Goal: Task Accomplishment & Management: Manage account settings

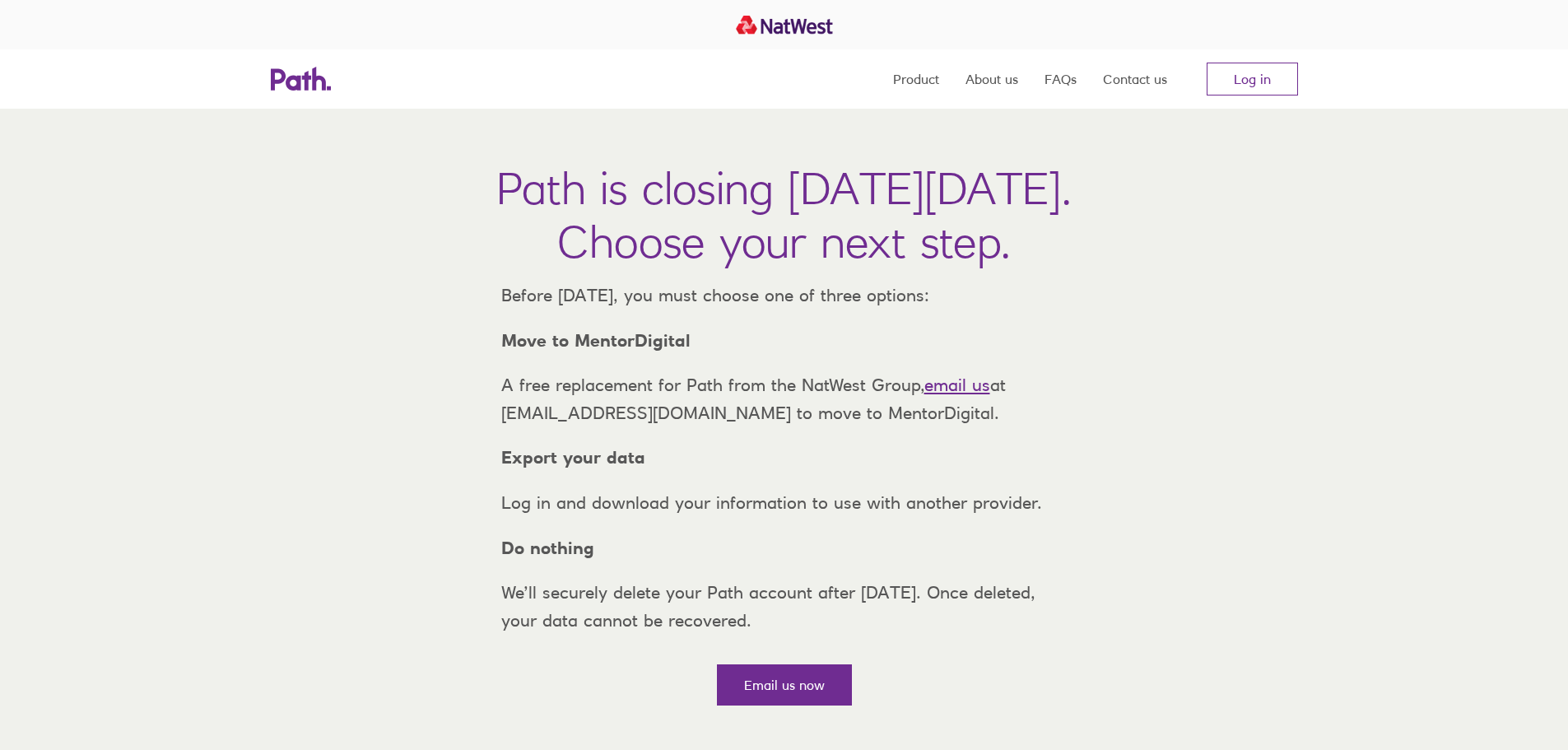
click at [1252, 62] on link "Log in" at bounding box center [1252, 78] width 92 height 33
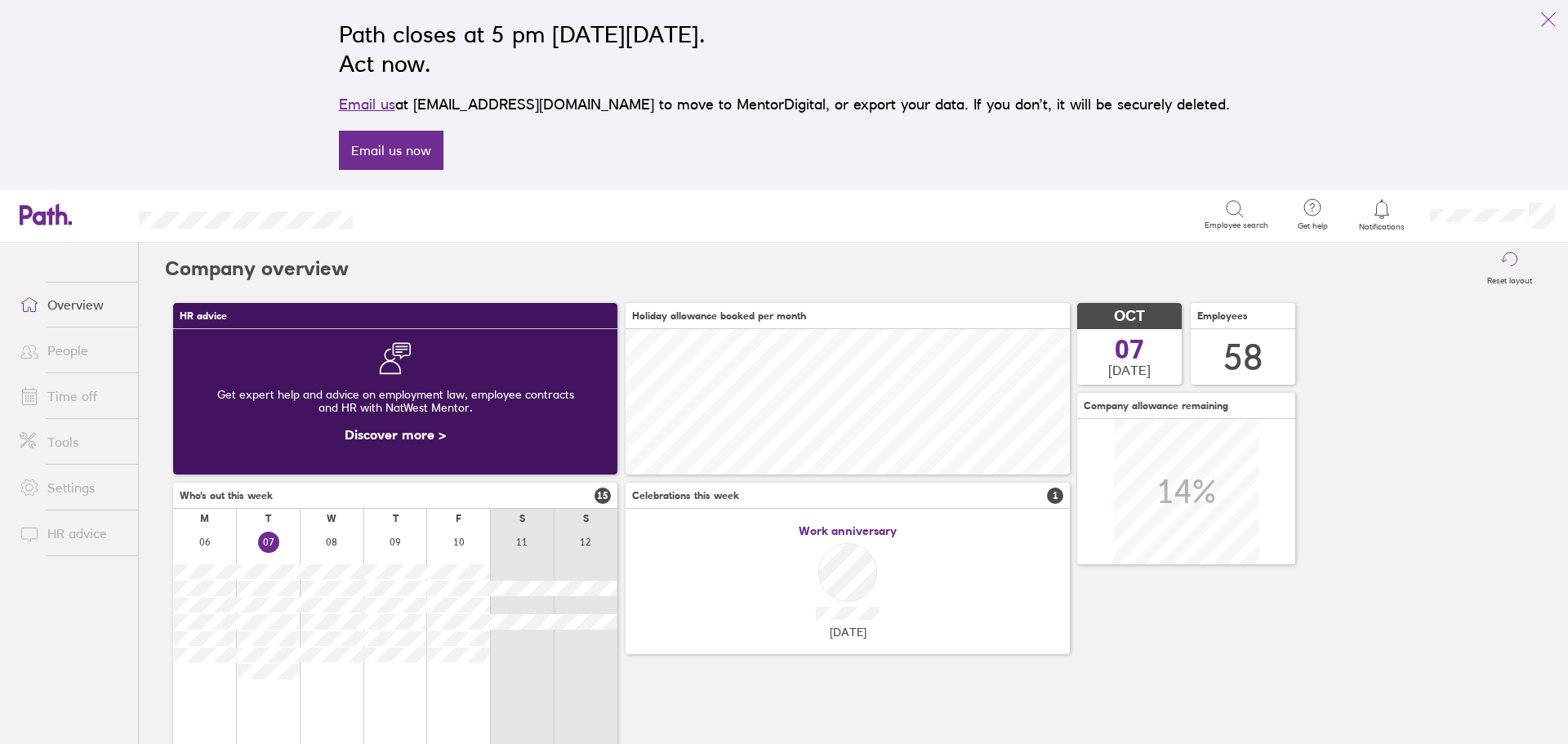
click at [71, 405] on link "Time off" at bounding box center [73, 395] width 132 height 33
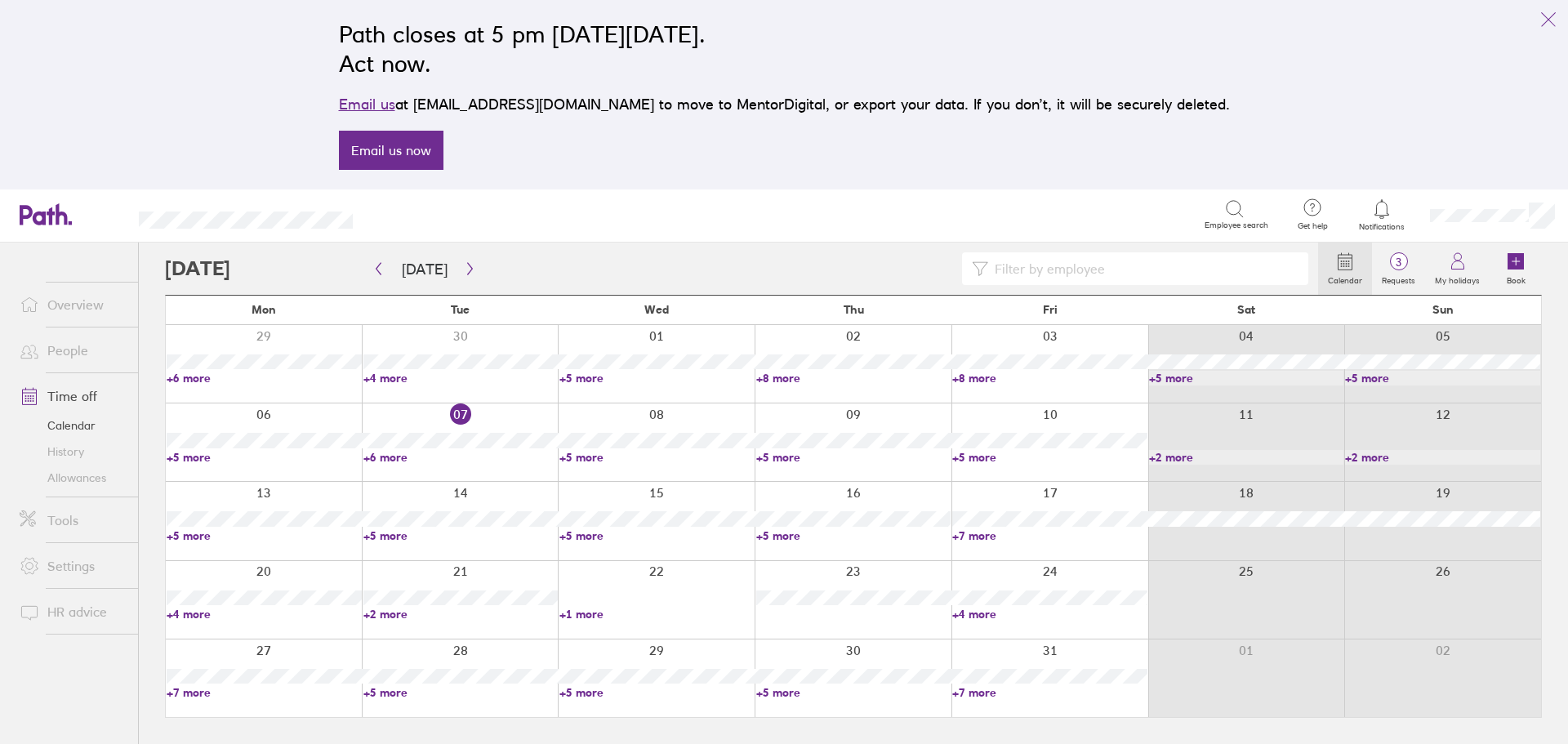
click at [961, 533] on link "+7 more" at bounding box center [1050, 536] width 195 height 15
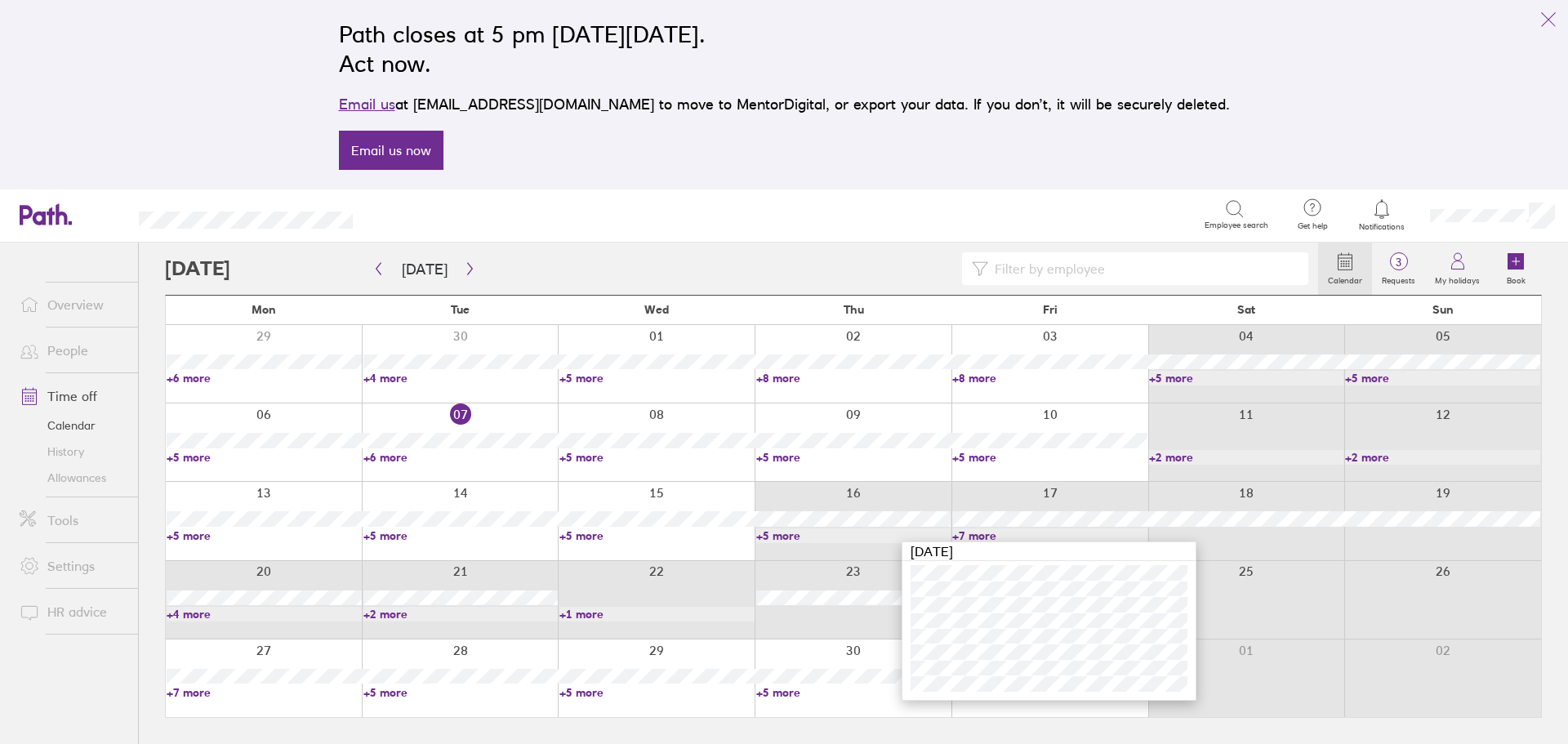
drag, startPoint x: 811, startPoint y: 616, endPoint x: 1098, endPoint y: 371, distance: 377.4
click at [756, 537] on div "Mon Tue Wed Thu Fri Sat Sun 29 30 01 02 03 04 05 +6 more +4 more +5 more +8 mor…" at bounding box center [853, 506] width 1376 height 423
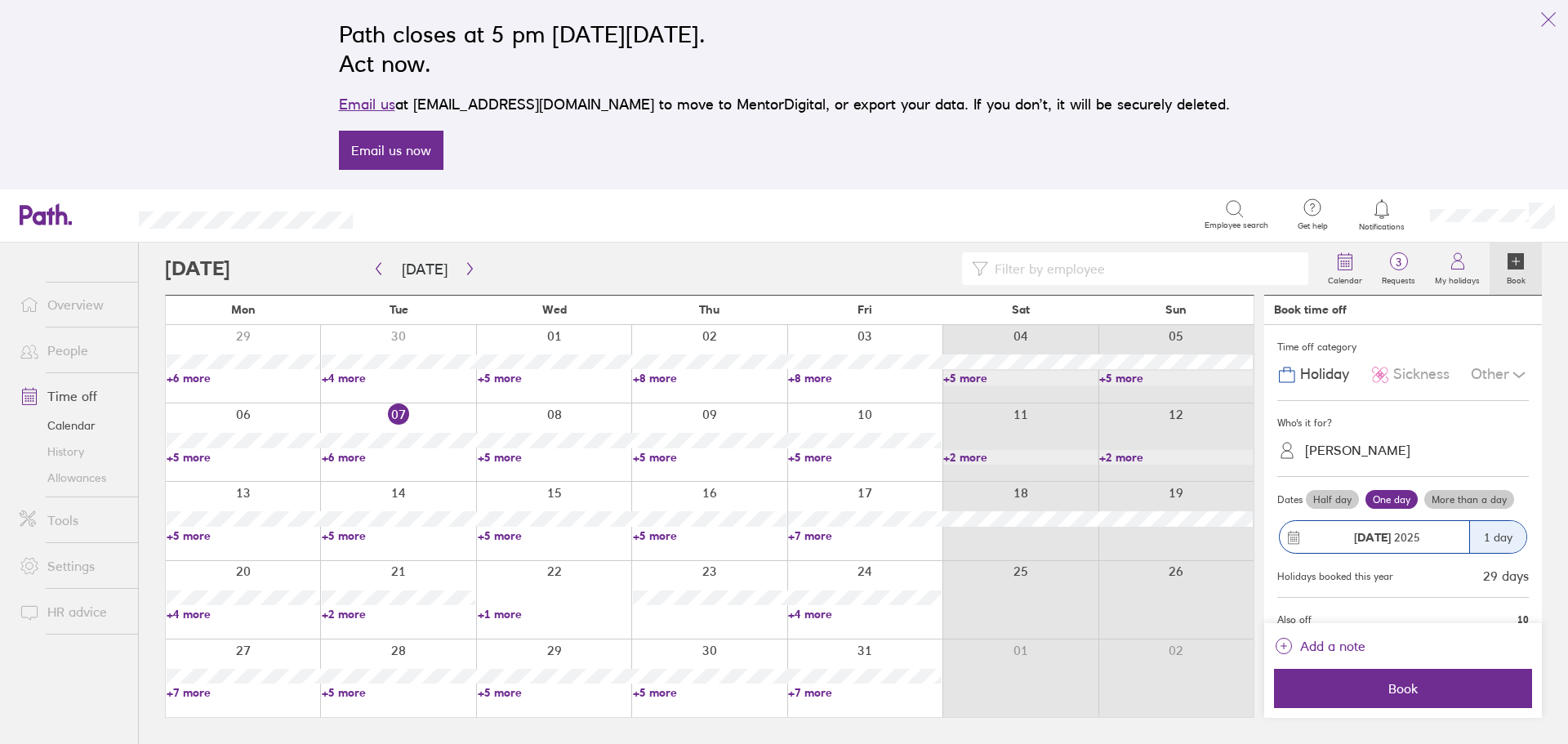
click at [817, 616] on link "+4 more" at bounding box center [864, 615] width 153 height 15
click at [799, 268] on div at bounding box center [741, 269] width 1153 height 33
